Goal: Task Accomplishment & Management: Use online tool/utility

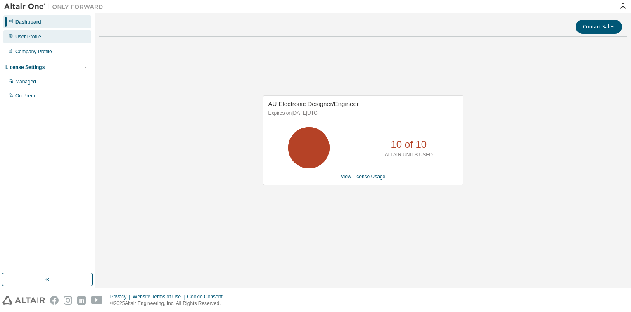
click at [40, 38] on div "User Profile" at bounding box center [28, 36] width 26 height 7
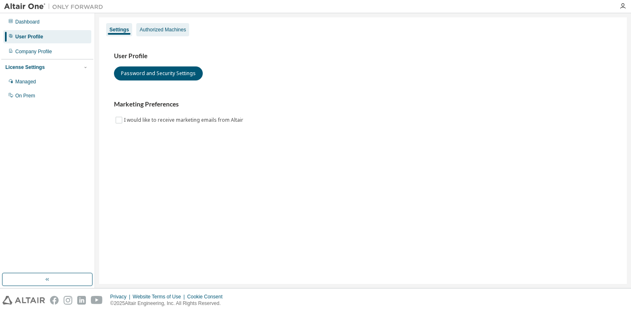
click at [174, 31] on div "Authorized Machines" at bounding box center [163, 29] width 46 height 7
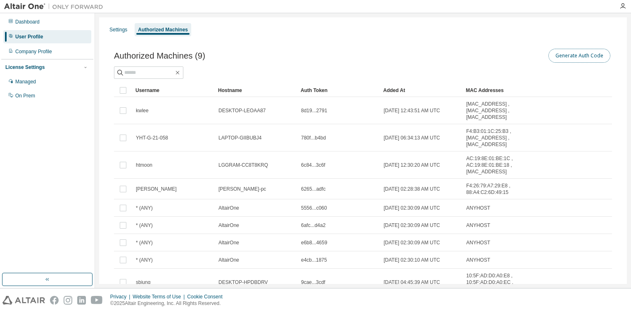
click at [573, 54] on button "Generate Auth Code" at bounding box center [580, 56] width 62 height 14
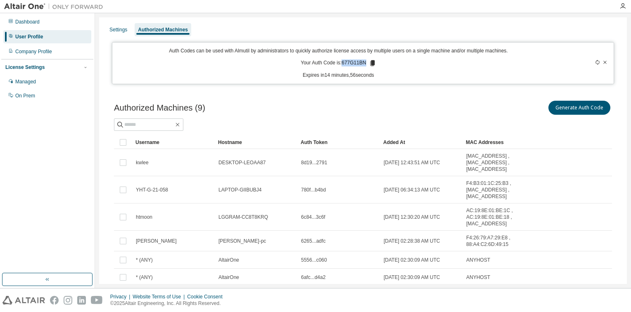
drag, startPoint x: 340, startPoint y: 62, endPoint x: 364, endPoint y: 62, distance: 23.1
click at [364, 62] on p "Your Auth Code is: 677G11BN" at bounding box center [338, 62] width 75 height 7
copy p "677G11BN"
click at [404, 112] on div "Generate Auth Code" at bounding box center [487, 107] width 249 height 17
